Goal: Communication & Community: Answer question/provide support

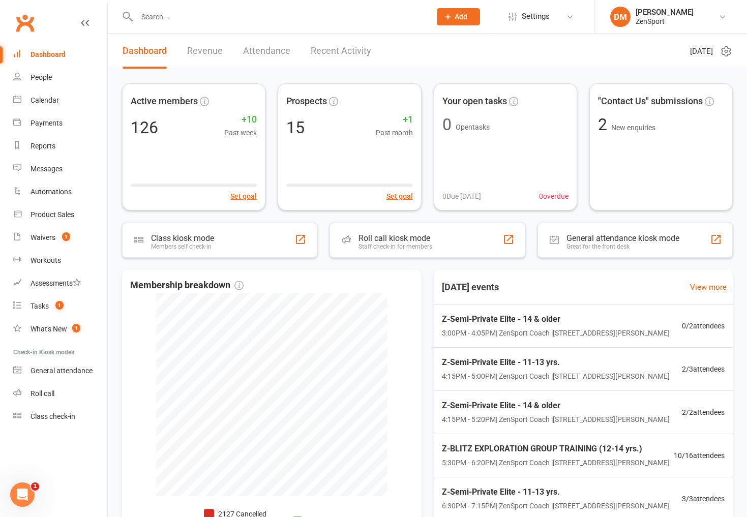
click at [154, 18] on input "text" at bounding box center [279, 17] width 290 height 14
type input "cogan"
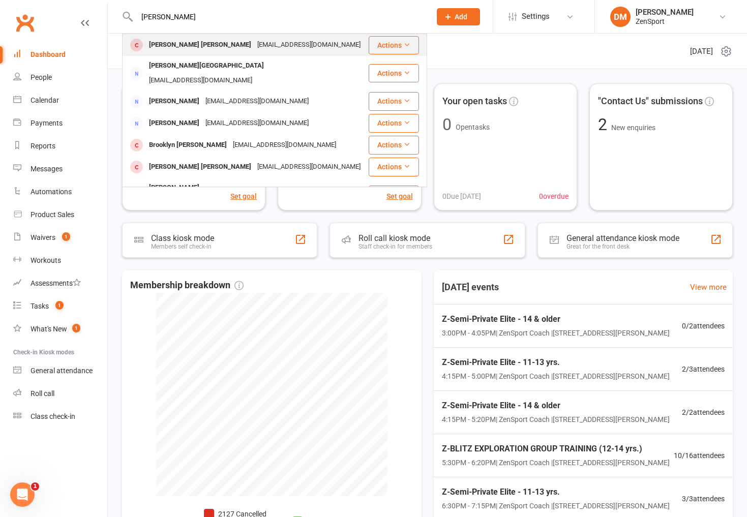
click at [254, 44] on div "[EMAIL_ADDRESS][DOMAIN_NAME]" at bounding box center [308, 45] width 109 height 15
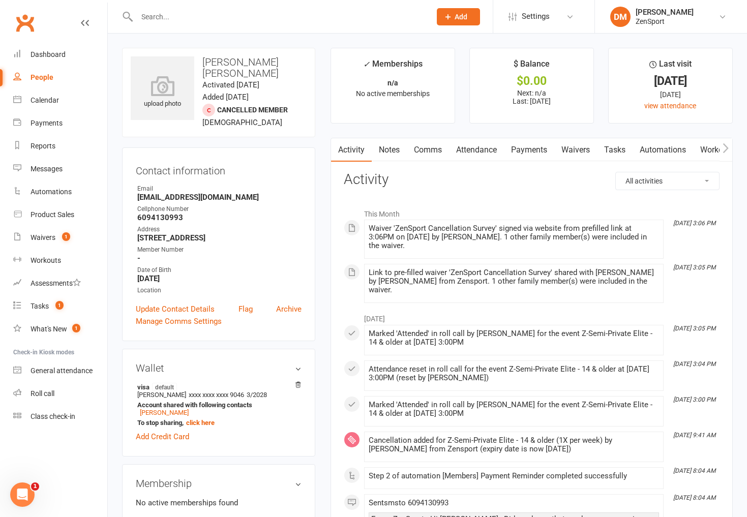
click at [582, 150] on link "Waivers" at bounding box center [575, 149] width 43 height 23
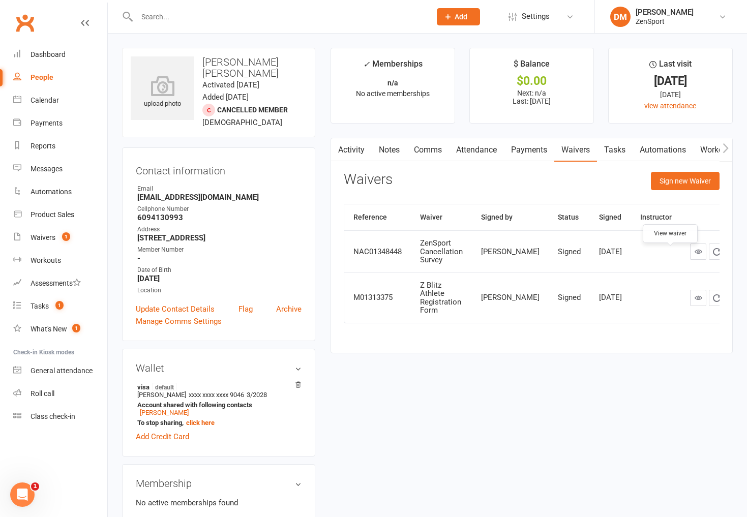
click at [695, 255] on icon at bounding box center [699, 252] width 8 height 8
click at [150, 20] on input "text" at bounding box center [279, 17] width 290 height 14
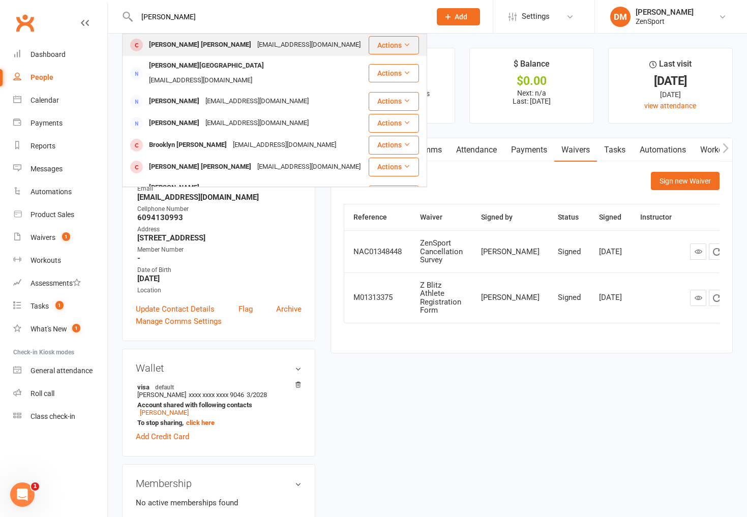
type input "cogan"
click at [173, 45] on div "Connor Cogan" at bounding box center [200, 45] width 108 height 15
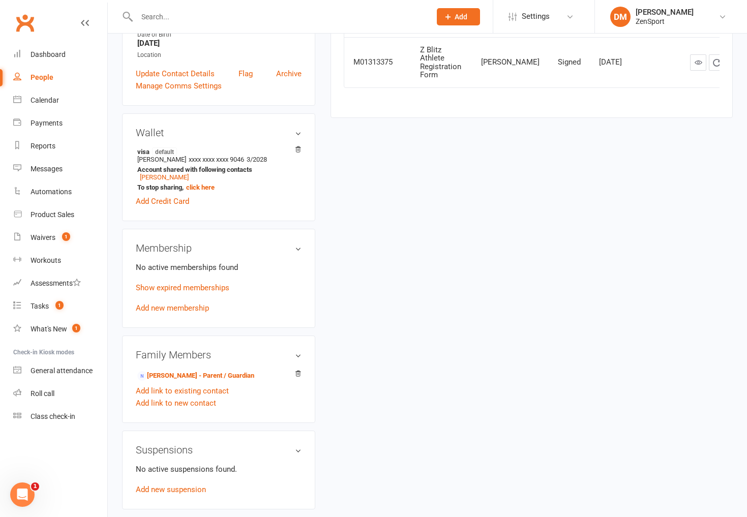
scroll to position [236, 0]
click at [189, 370] on link "Courtney Cogan - Parent / Guardian" at bounding box center [195, 375] width 117 height 11
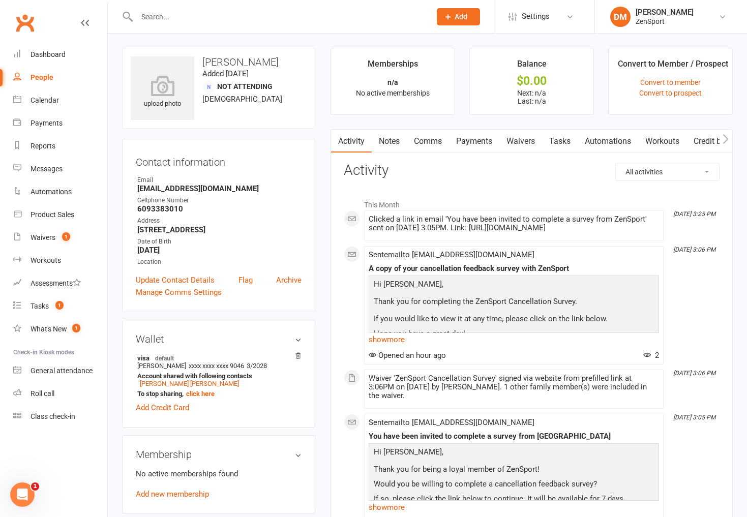
click at [426, 140] on link "Comms" at bounding box center [428, 141] width 42 height 23
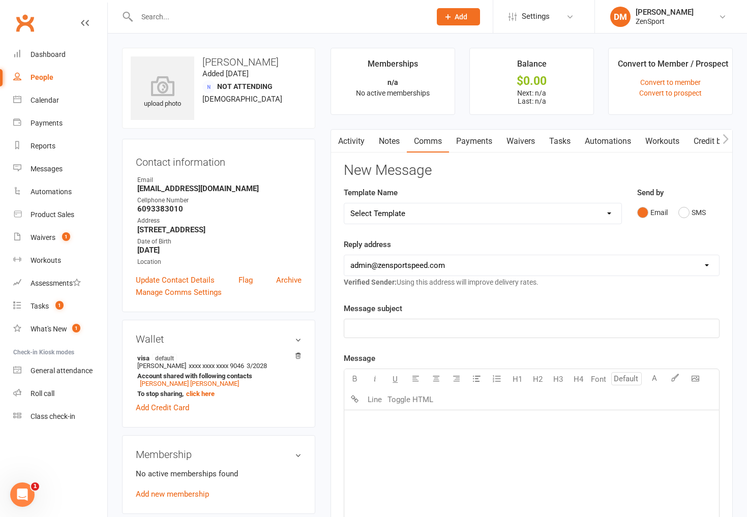
select select "47"
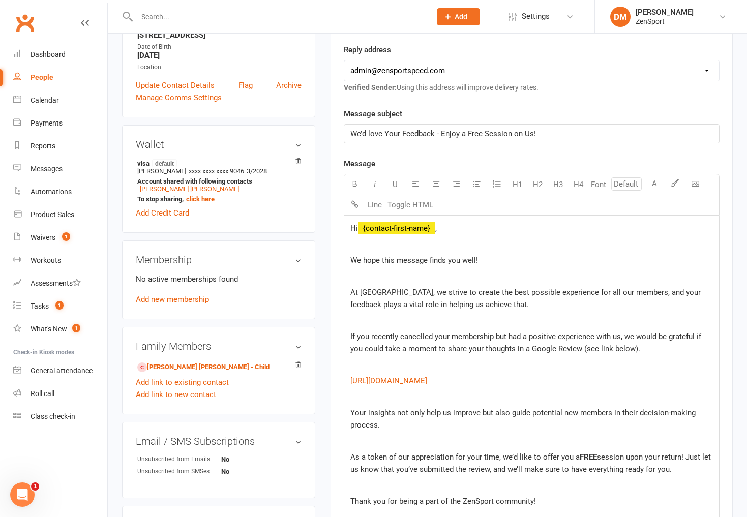
scroll to position [197, 0]
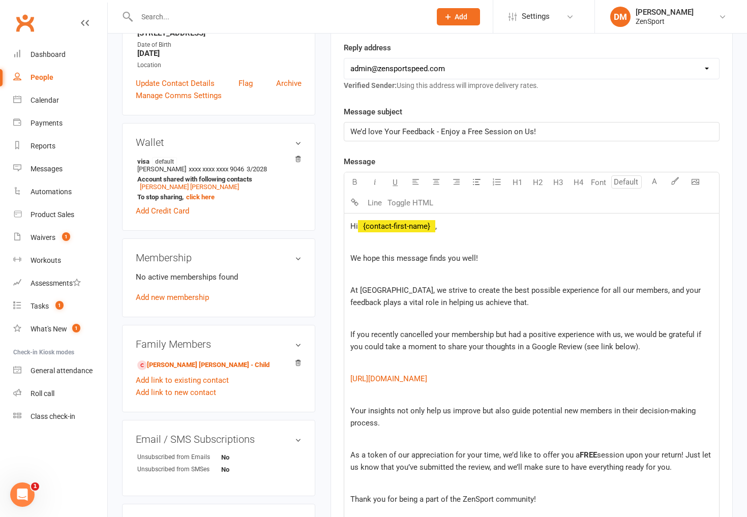
click at [399, 132] on span "We’d love Your Feedback - Enjoy a Free Session on Us!" at bounding box center [443, 131] width 186 height 9
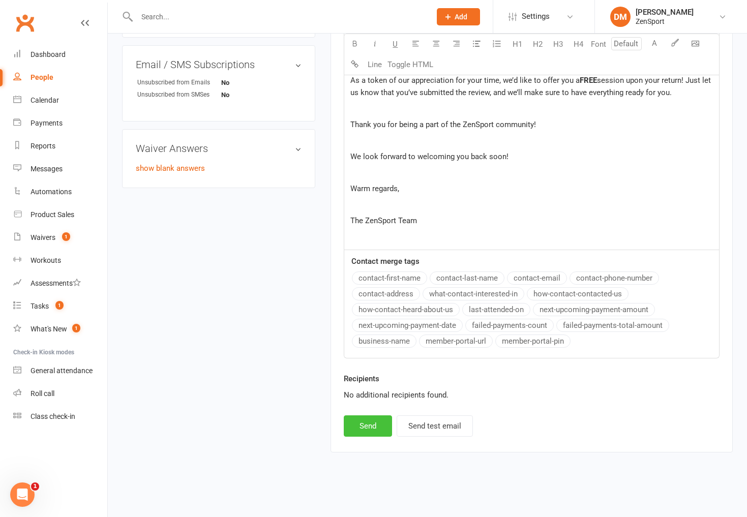
scroll to position [580, 0]
click at [370, 422] on button "Send" at bounding box center [368, 425] width 48 height 21
select select
